Goal: Check status: Check status

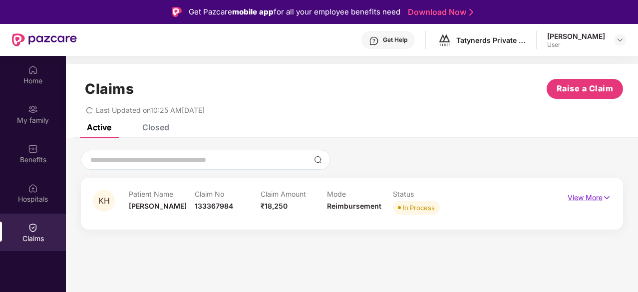
click at [607, 193] on img at bounding box center [606, 197] width 8 height 11
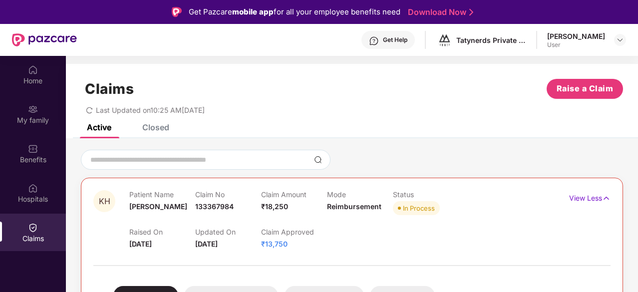
click at [599, 45] on div "User" at bounding box center [576, 45] width 58 height 8
click at [619, 39] on img at bounding box center [620, 40] width 8 height 8
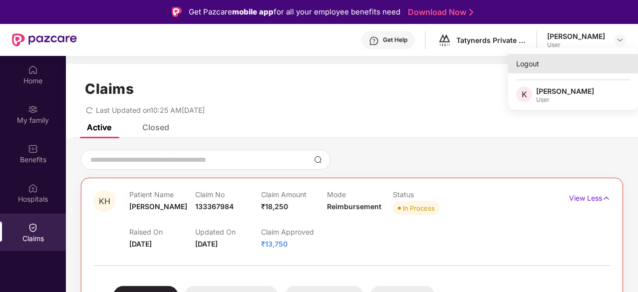
click at [532, 64] on div "Logout" at bounding box center [573, 63] width 130 height 19
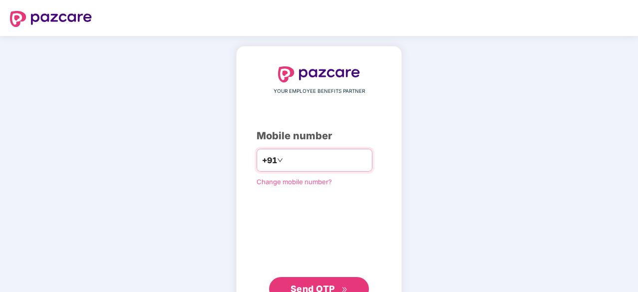
click at [288, 164] on input "number" at bounding box center [326, 160] width 82 height 16
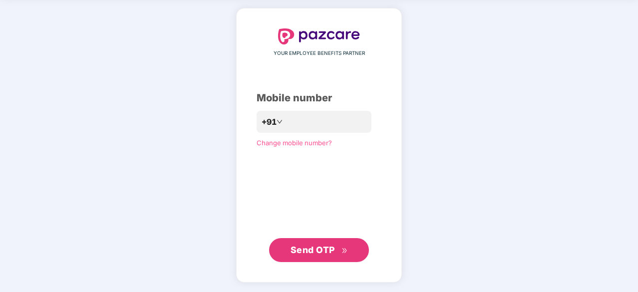
scroll to position [37, 0]
click at [324, 257] on button "Send OTP" at bounding box center [319, 251] width 100 height 24
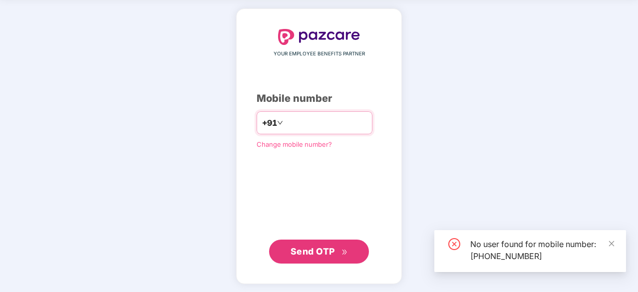
click at [334, 121] on input "**********" at bounding box center [326, 123] width 82 height 16
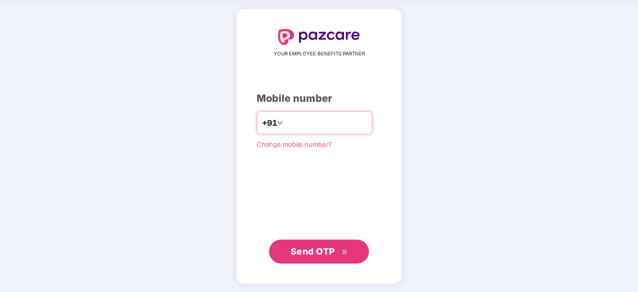
click at [317, 122] on input "**********" at bounding box center [326, 123] width 82 height 16
type input "**********"
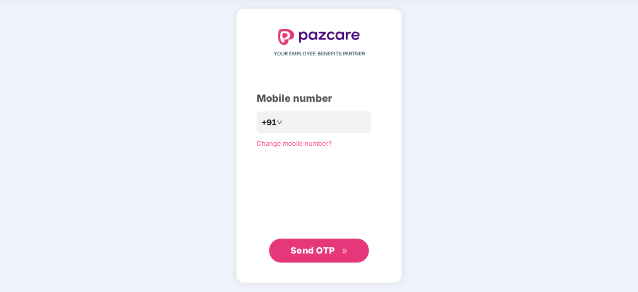
click at [321, 256] on span "Send OTP" at bounding box center [318, 251] width 57 height 14
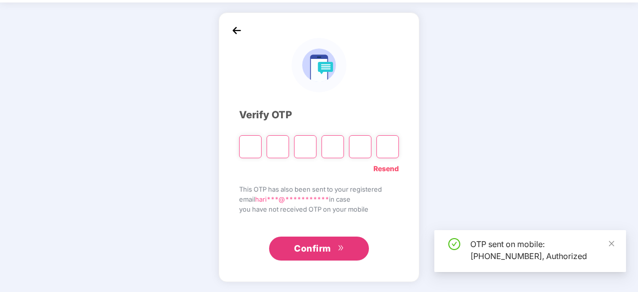
scroll to position [33, 0]
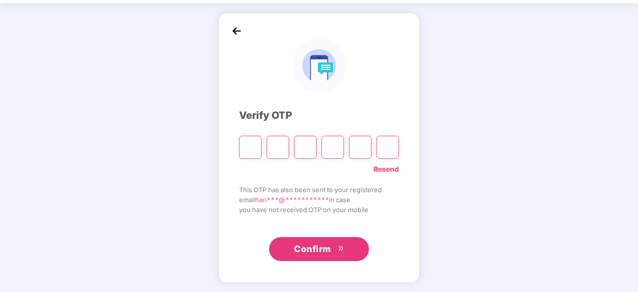
type input "*"
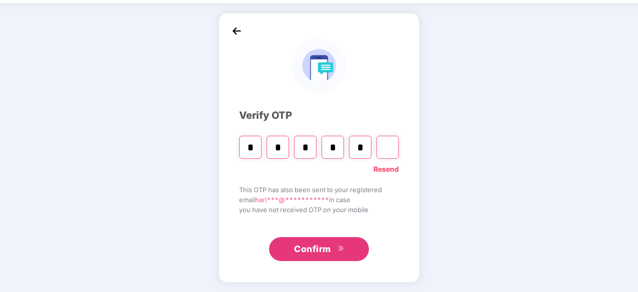
type input "*"
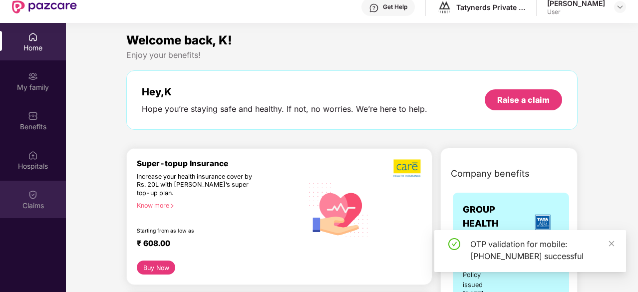
click at [29, 193] on img at bounding box center [33, 195] width 10 height 10
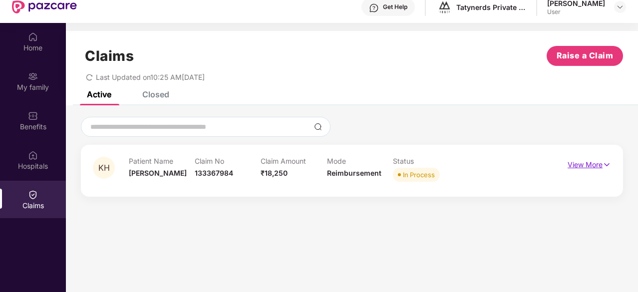
click at [607, 164] on img at bounding box center [606, 164] width 8 height 11
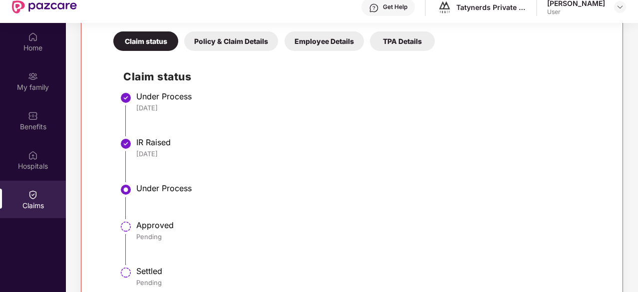
scroll to position [56, 0]
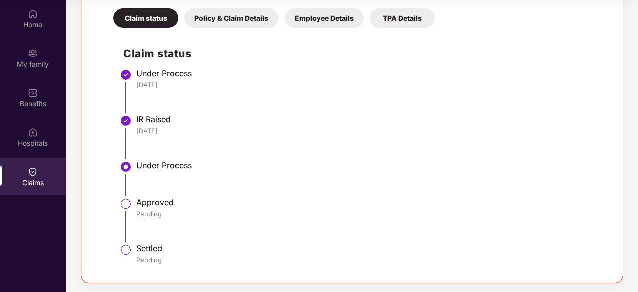
click at [163, 177] on li "Under Process" at bounding box center [361, 182] width 477 height 37
